Goal: Find contact information: Find contact information

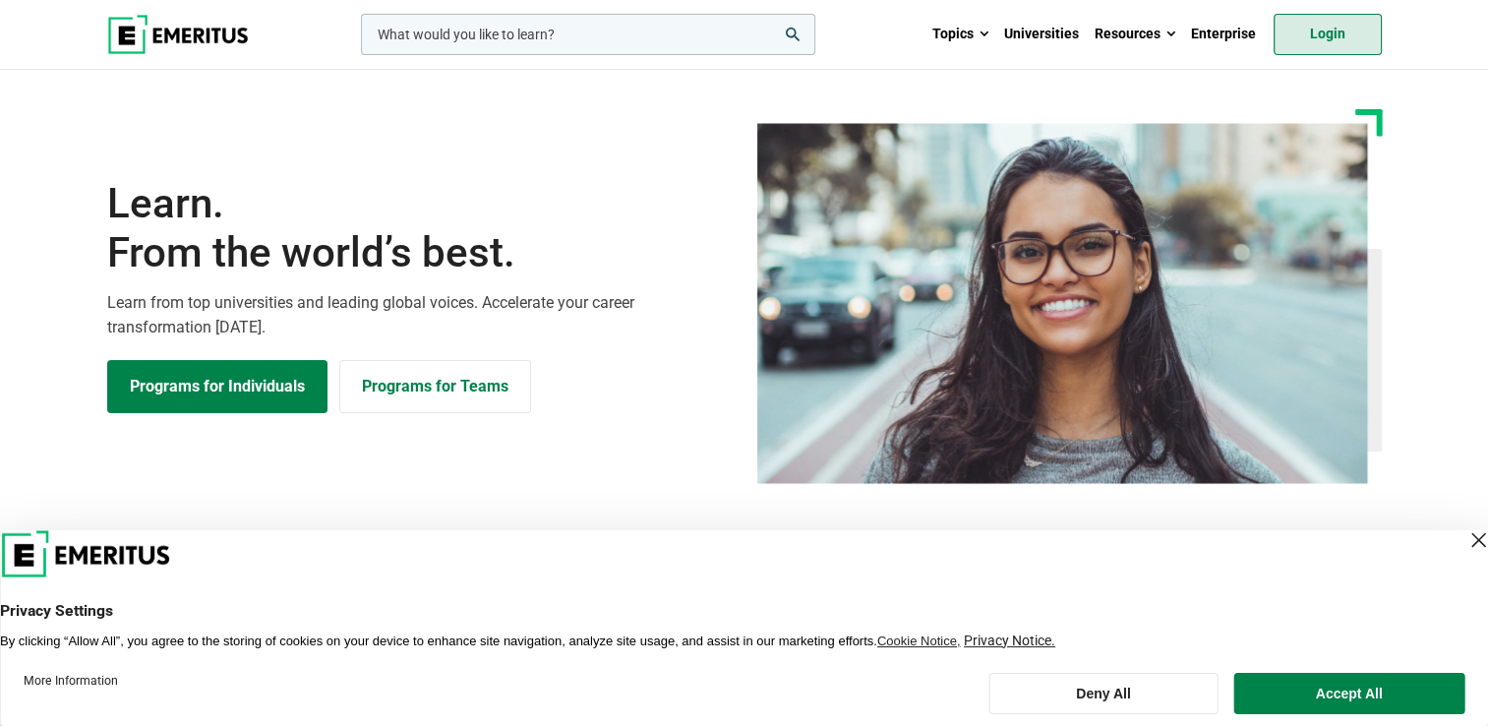
click at [1334, 35] on link "Login" at bounding box center [1328, 34] width 108 height 41
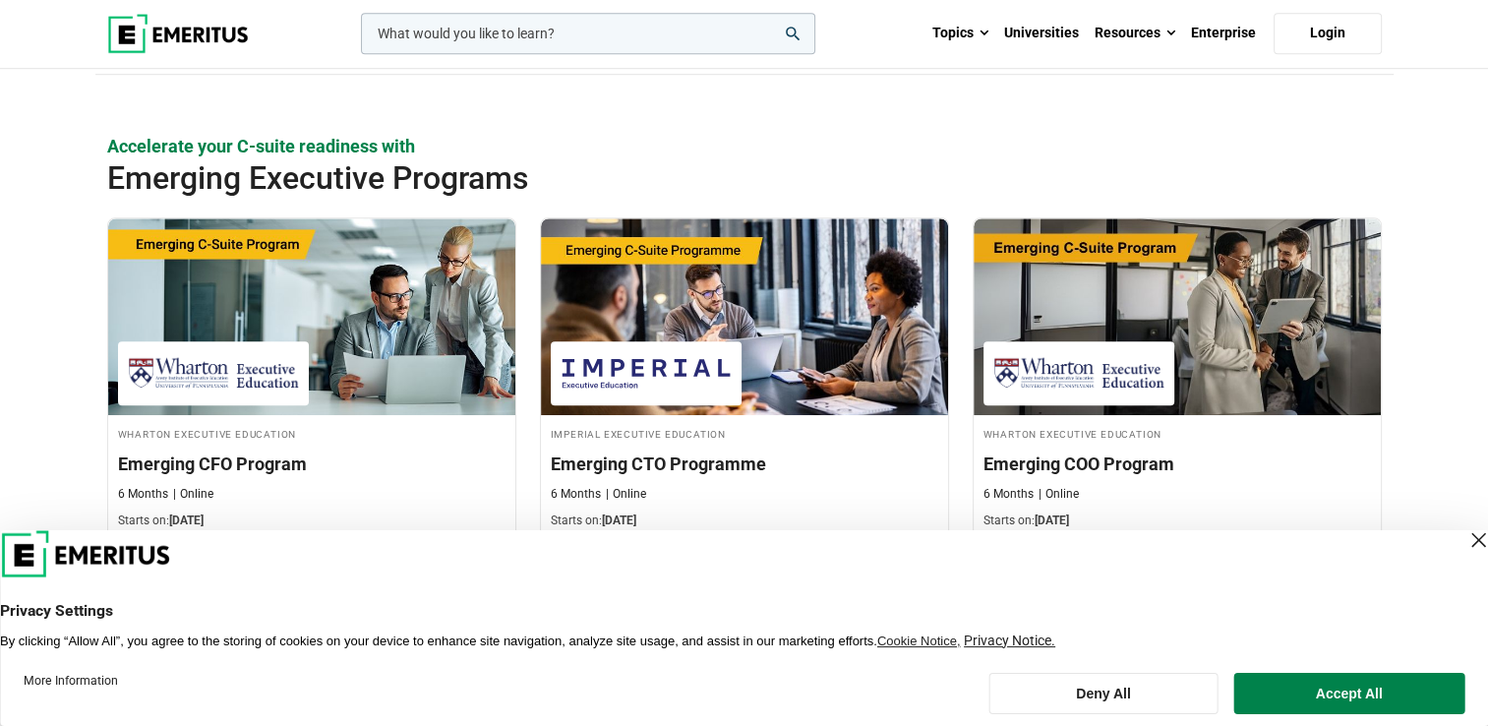
scroll to position [1377, 0]
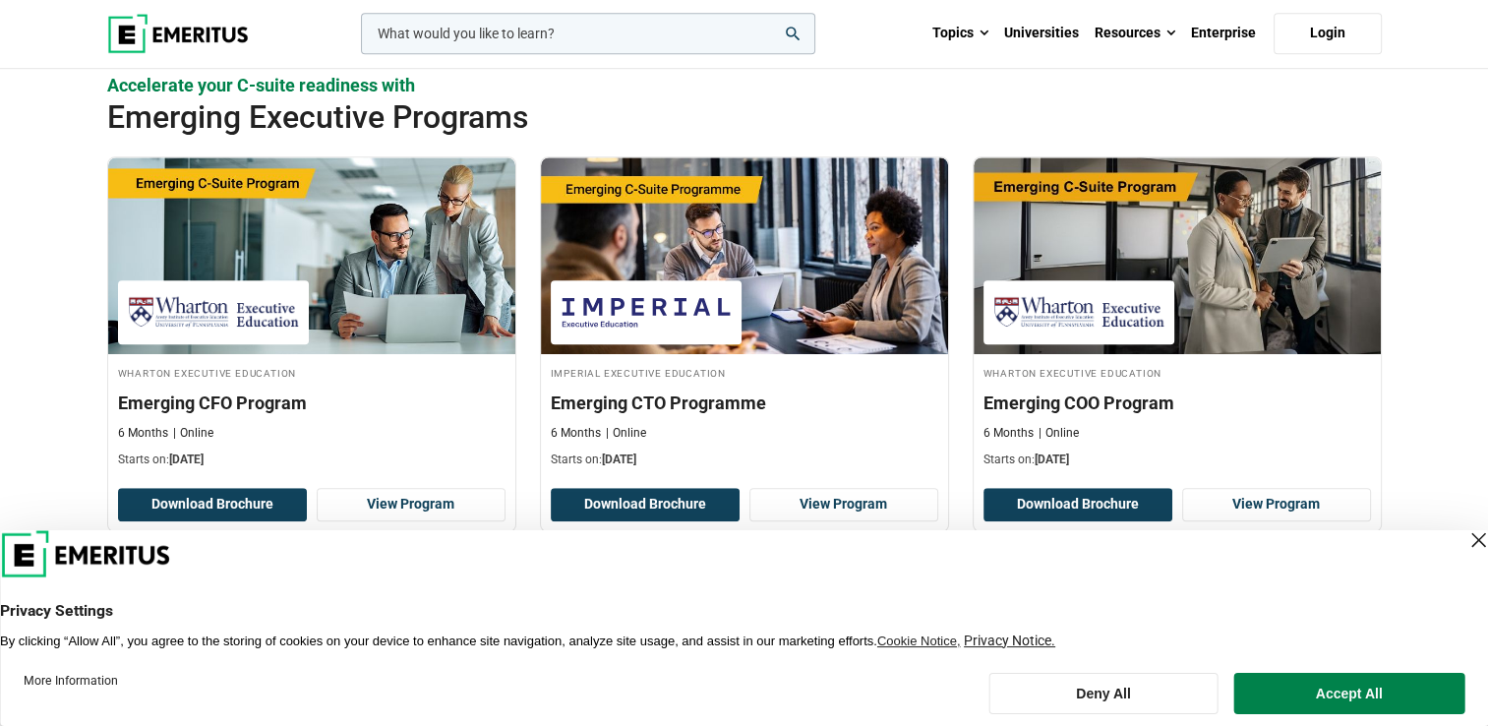
click at [1465, 534] on div "Close Layer" at bounding box center [1479, 540] width 28 height 28
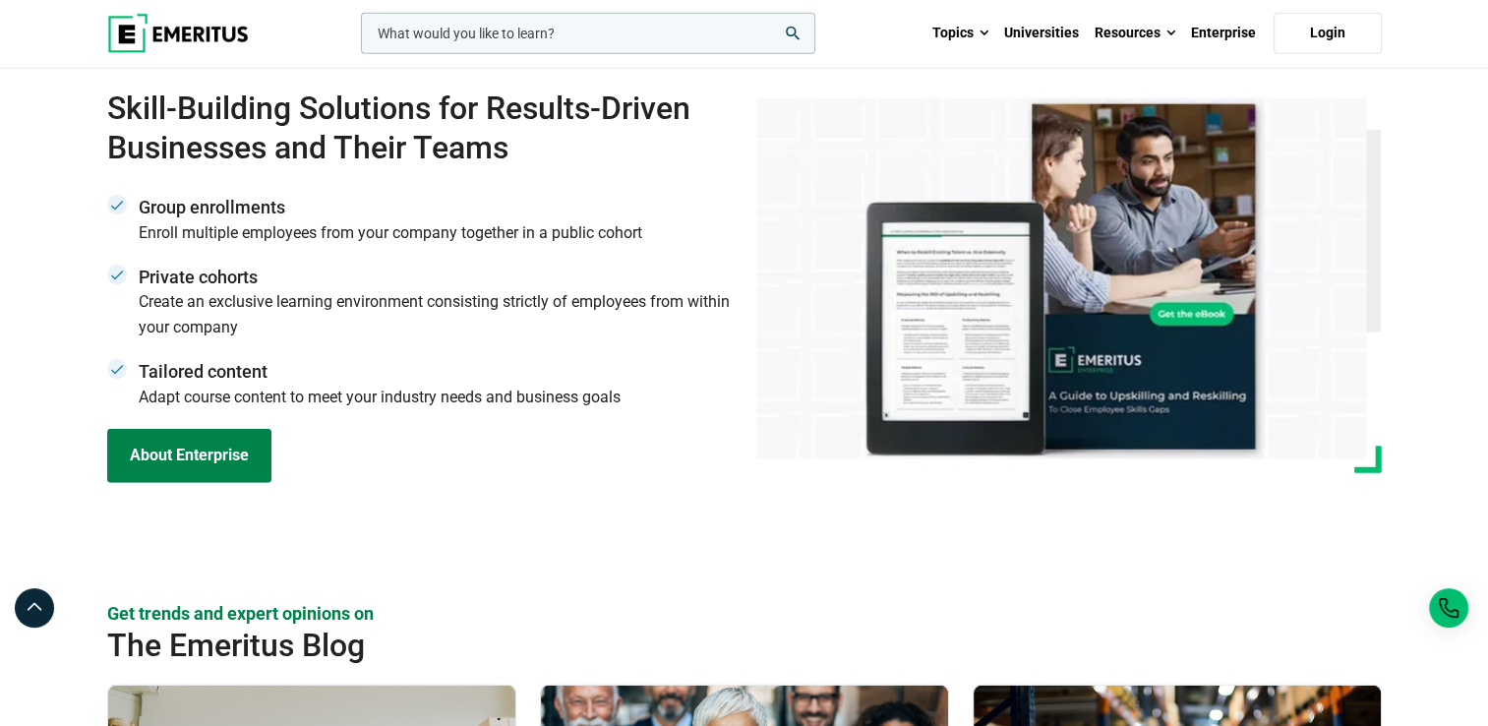
scroll to position [6806, 0]
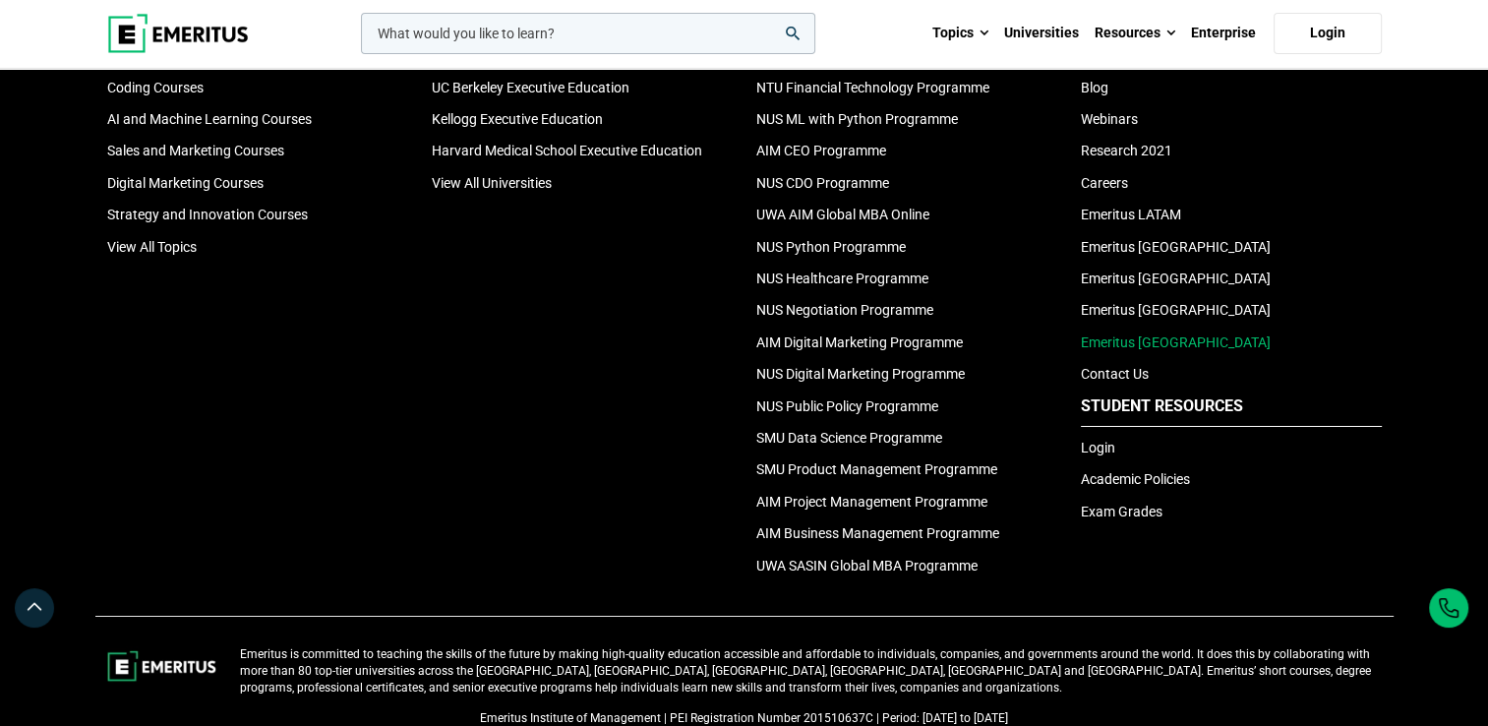
click at [1142, 334] on link "Emeritus [GEOGRAPHIC_DATA]" at bounding box center [1176, 342] width 190 height 16
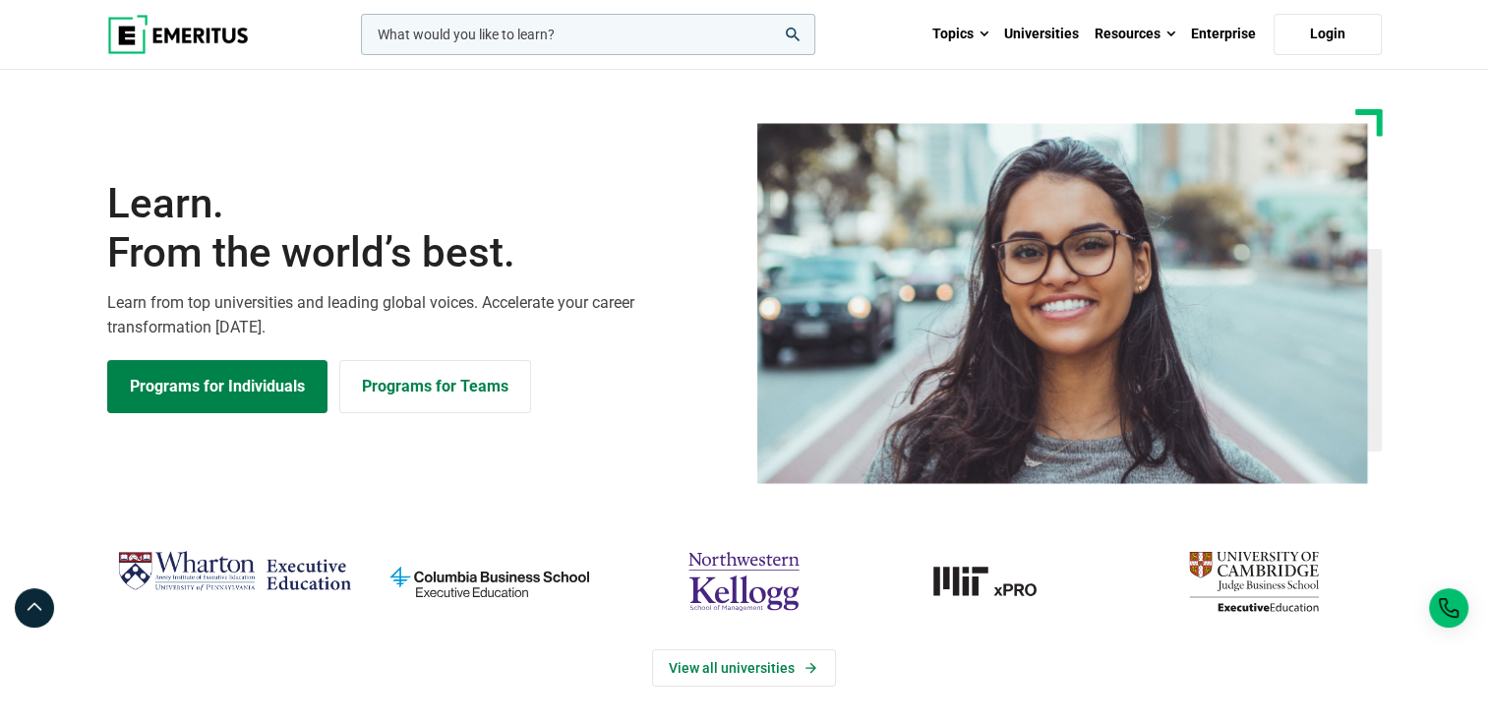
click at [1460, 311] on section "Learn. From the world’s best. Learn from top universities and leading global vo…" at bounding box center [744, 296] width 1488 height 375
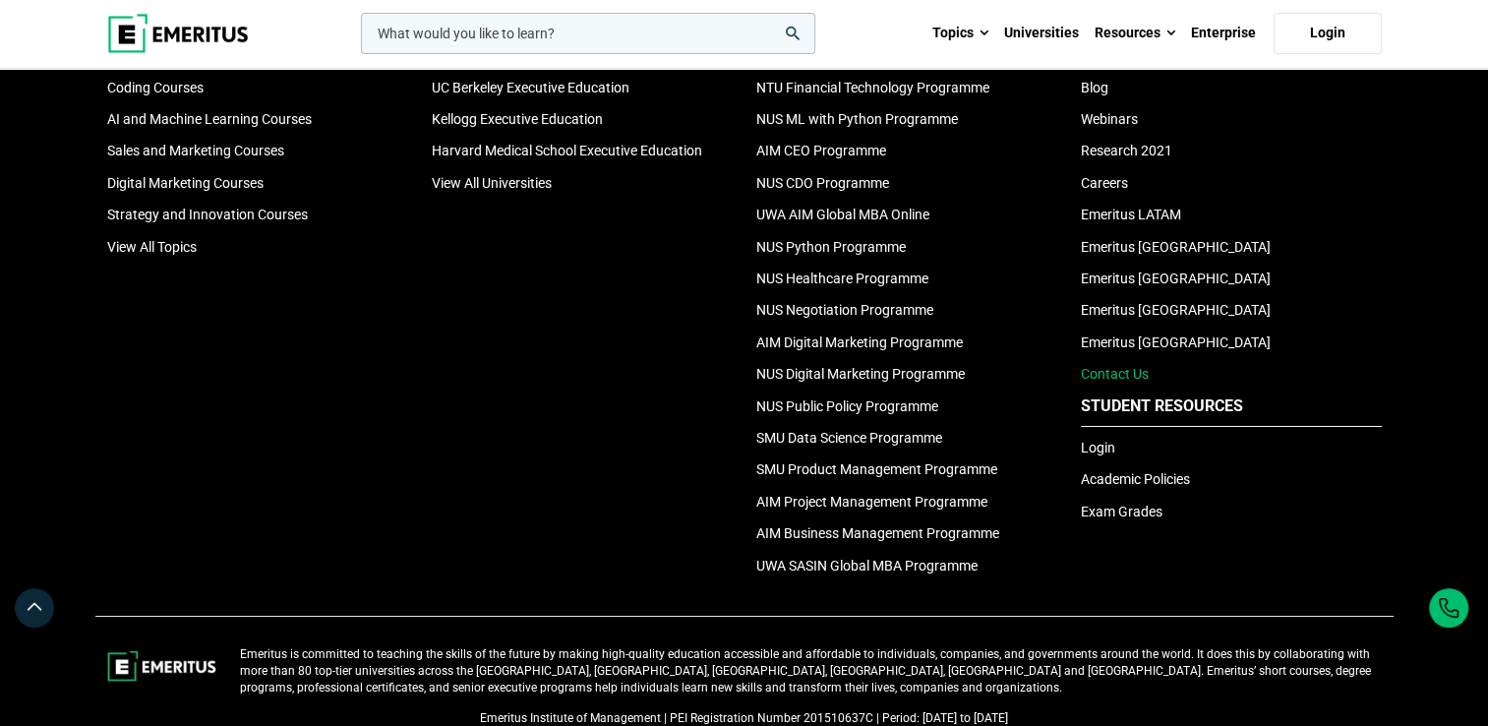
click at [1132, 366] on link "Contact Us" at bounding box center [1115, 374] width 68 height 16
